Goal: Information Seeking & Learning: Understand process/instructions

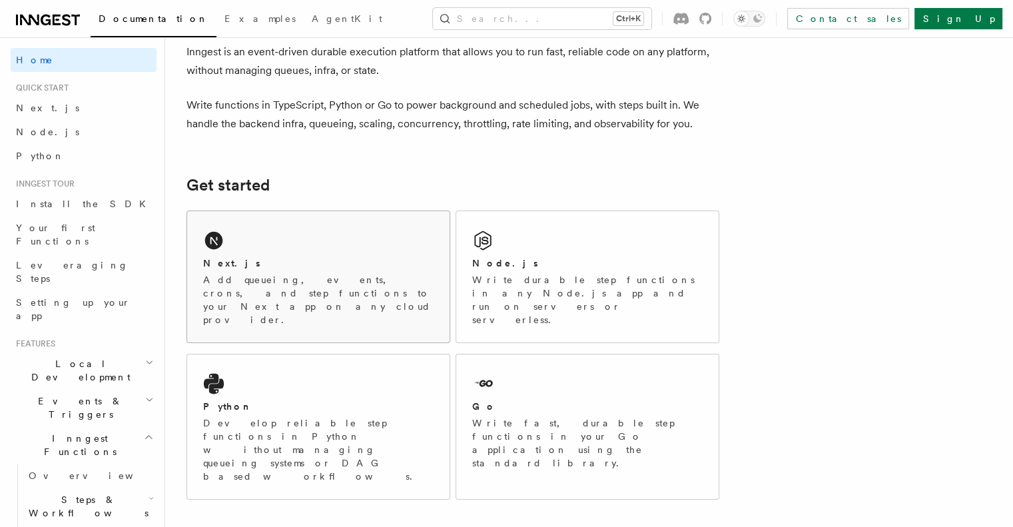
click at [290, 261] on div "Next.js" at bounding box center [318, 263] width 230 height 14
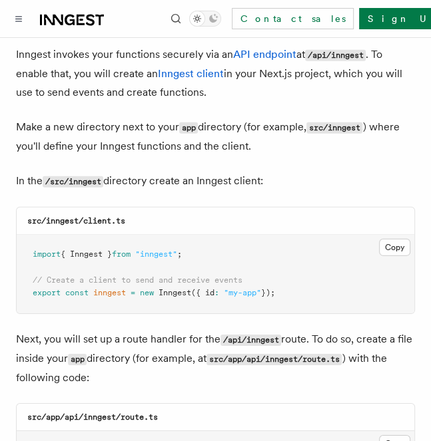
scroll to position [1598, 0]
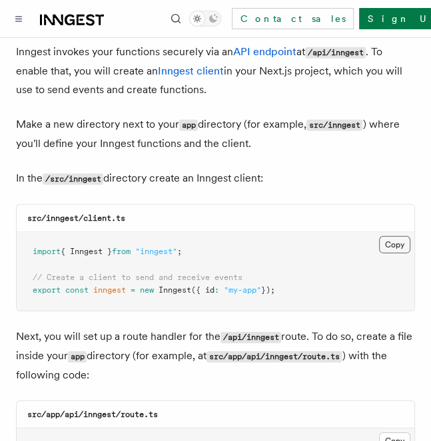
click at [402, 236] on button "Copy Copied" at bounding box center [394, 244] width 31 height 17
drag, startPoint x: 302, startPoint y: 259, endPoint x: 34, endPoint y: 204, distance: 273.8
click at [34, 232] on pre "import { Inngest } from "inngest" ; // Create a client to send and receive even…" at bounding box center [215, 271] width 397 height 79
copy code "import { Inngest } from "inngest" ; // Create a client to send and receive even…"
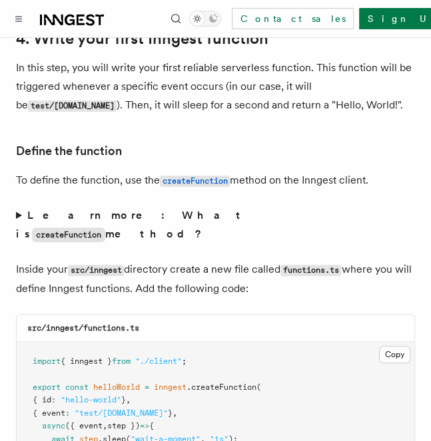
scroll to position [2264, 0]
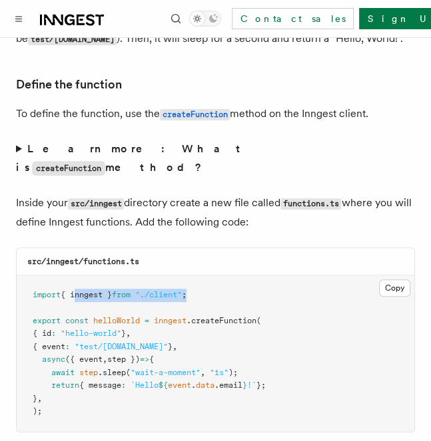
drag, startPoint x: 213, startPoint y: 237, endPoint x: 77, endPoint y: 237, distance: 135.8
click at [77, 276] on pre "import { inngest } from "./client" ; export const helloWorld = inngest .createF…" at bounding box center [215, 354] width 397 height 156
click at [230, 276] on pre "import { inngest } from "./client" ; export const helloWorld = inngest .createF…" at bounding box center [215, 354] width 397 height 156
